Goal: Use online tool/utility

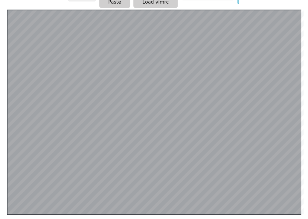
scroll to position [116, 0]
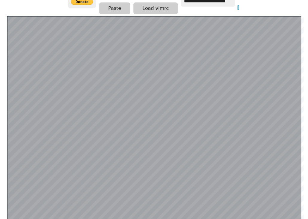
scroll to position [116, 0]
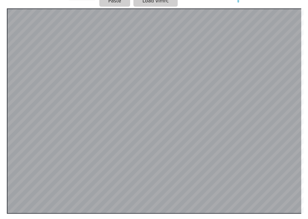
scroll to position [116, 0]
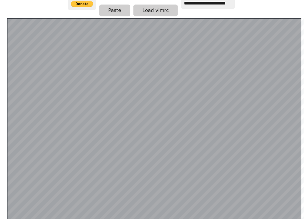
scroll to position [113, 0]
click at [2, 85] on html "**********" at bounding box center [154, 2] width 308 height 231
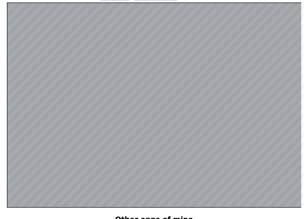
scroll to position [116, 0]
